Goal: Task Accomplishment & Management: Complete application form

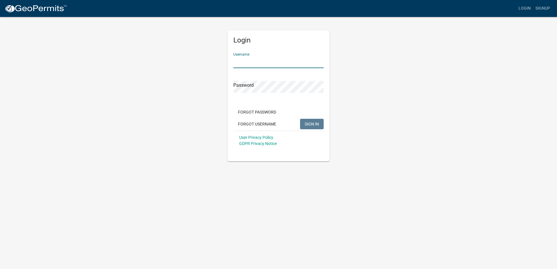
click at [269, 61] on input "Username" at bounding box center [278, 62] width 90 height 12
type input "teresa1961shad"
click at [315, 124] on span "SIGN IN" at bounding box center [312, 124] width 14 height 5
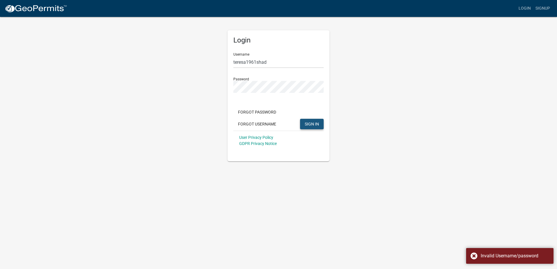
click at [309, 122] on span "SIGN IN" at bounding box center [312, 124] width 14 height 5
click at [215, 84] on div "Login Username teresa1961shad Password Forgot Password Forgot Username SIGN IN …" at bounding box center [278, 88] width 332 height 145
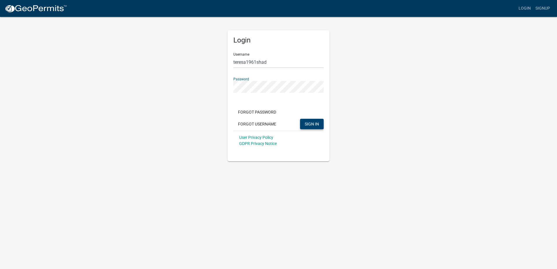
click at [300, 119] on button "SIGN IN" at bounding box center [312, 124] width 24 height 10
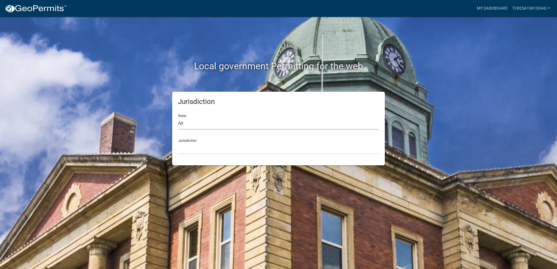
click at [234, 123] on select "All [US_STATE] [US_STATE] [US_STATE] [US_STATE] [US_STATE] [US_STATE] [US_STATE…" at bounding box center [278, 124] width 201 height 12
select select "[US_STATE]"
click at [178, 118] on select "All [US_STATE] [US_STATE] [US_STATE] [US_STATE] [US_STATE] [US_STATE] [US_STATE…" at bounding box center [278, 124] width 201 height 12
click at [216, 145] on select "[GEOGRAPHIC_DATA], [US_STATE] [GEOGRAPHIC_DATA], [US_STATE] [GEOGRAPHIC_DATA], …" at bounding box center [278, 148] width 201 height 12
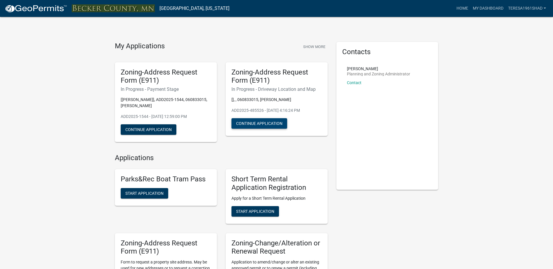
click at [259, 124] on button "Continue Application" at bounding box center [259, 123] width 56 height 10
click at [146, 130] on button "Continue Application" at bounding box center [149, 129] width 56 height 10
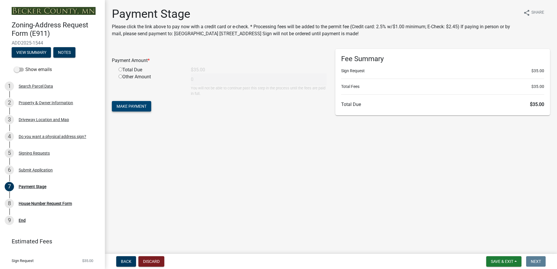
click at [127, 108] on span "Make Payment" at bounding box center [132, 106] width 30 height 5
click at [120, 76] on input "radio" at bounding box center [121, 77] width 4 height 4
radio input "true"
type input "35"
click at [130, 103] on button "Make Payment" at bounding box center [131, 106] width 39 height 10
